Goal: Information Seeking & Learning: Learn about a topic

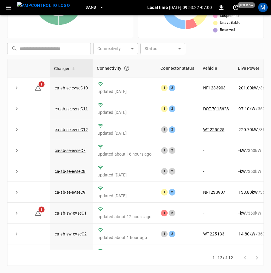
scroll to position [85, 0]
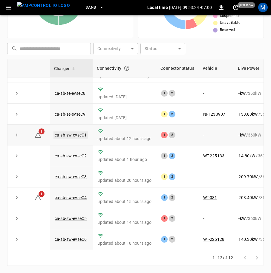
click at [69, 132] on link "ca-sb-sw-evseC1" at bounding box center [70, 135] width 34 height 7
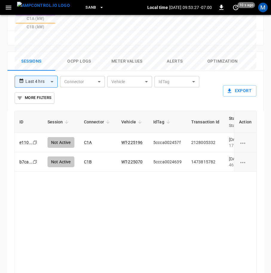
scroll to position [368, 0]
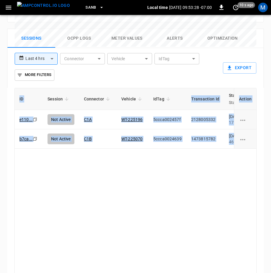
drag, startPoint x: 110, startPoint y: 250, endPoint x: 156, endPoint y: 249, distance: 45.7
click at [156, 249] on div "ID Session Connector Vehicle IdTag Transaction Id Start Time Start SoC End Time…" at bounding box center [135, 191] width 256 height 207
click at [138, 229] on div "ID Session Connector Vehicle IdTag Transaction Id Start Time Start SoC End Time…" at bounding box center [135, 183] width 242 height 191
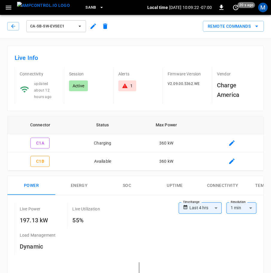
scroll to position [0, 0]
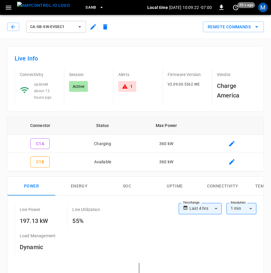
drag, startPoint x: 13, startPoint y: 24, endPoint x: 96, endPoint y: 60, distance: 91.0
click at [13, 25] on icon "button" at bounding box center [13, 27] width 6 height 6
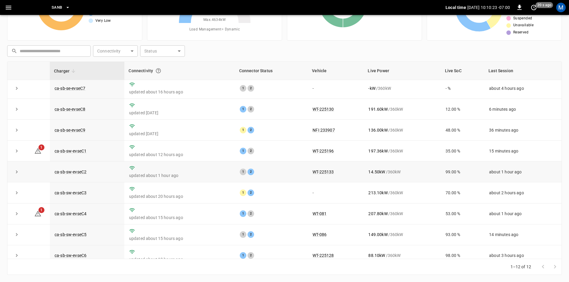
scroll to position [76, 0]
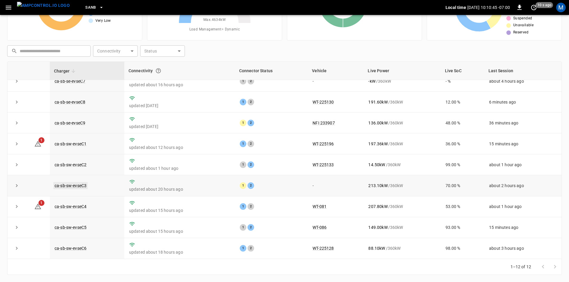
click at [76, 183] on link "ca-sb-sw-evseC3" at bounding box center [70, 185] width 34 height 7
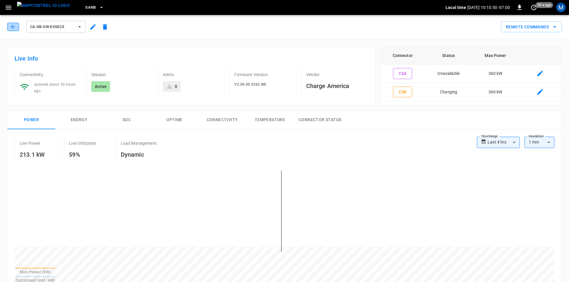
click at [15, 29] on icon "button" at bounding box center [13, 27] width 6 height 6
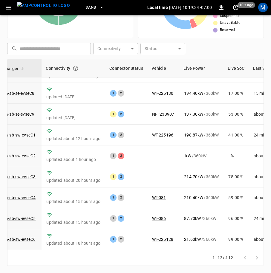
scroll to position [85, 57]
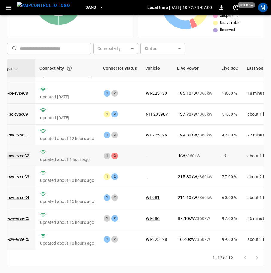
click at [25, 153] on link "ca-sb-sw-evseC2" at bounding box center [13, 156] width 34 height 7
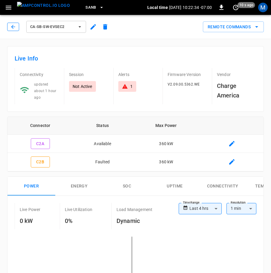
click at [13, 28] on icon "button" at bounding box center [13, 27] width 6 height 6
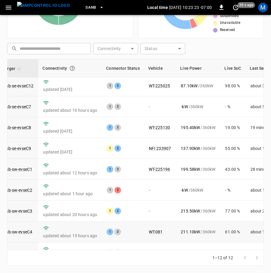
scroll to position [85, 54]
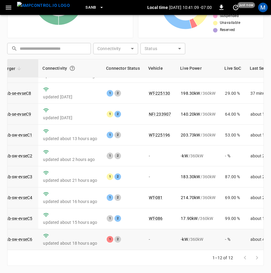
click at [25, 232] on td "ca-sb-sw-evseC6" at bounding box center [17, 239] width 43 height 21
click at [27, 236] on link "ca-sb-sw-evseC6" at bounding box center [16, 239] width 34 height 7
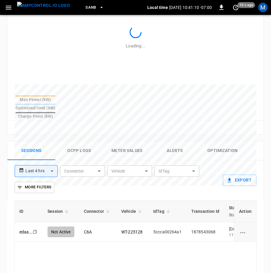
scroll to position [368, 0]
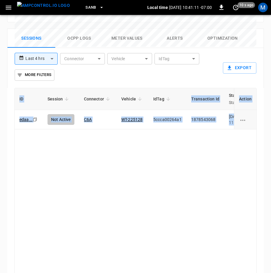
drag, startPoint x: 120, startPoint y: 250, endPoint x: 136, endPoint y: 248, distance: 16.2
click at [136, 248] on div "ID Session Connector Vehicle IdTag Transaction Id Start Time Start SoC End Time…" at bounding box center [135, 191] width 256 height 207
click at [154, 210] on div "ID Session Connector Vehicle IdTag Transaction Id Start Time Start SoC End Time…" at bounding box center [135, 183] width 242 height 191
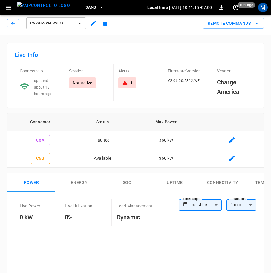
scroll to position [0, 0]
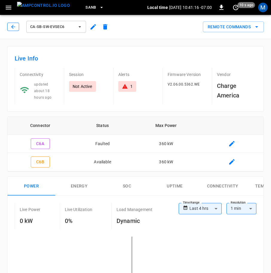
click at [14, 27] on icon "button" at bounding box center [13, 27] width 6 height 6
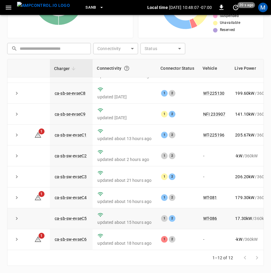
scroll to position [85, 0]
